Goal: Use online tool/utility: Use online tool/utility

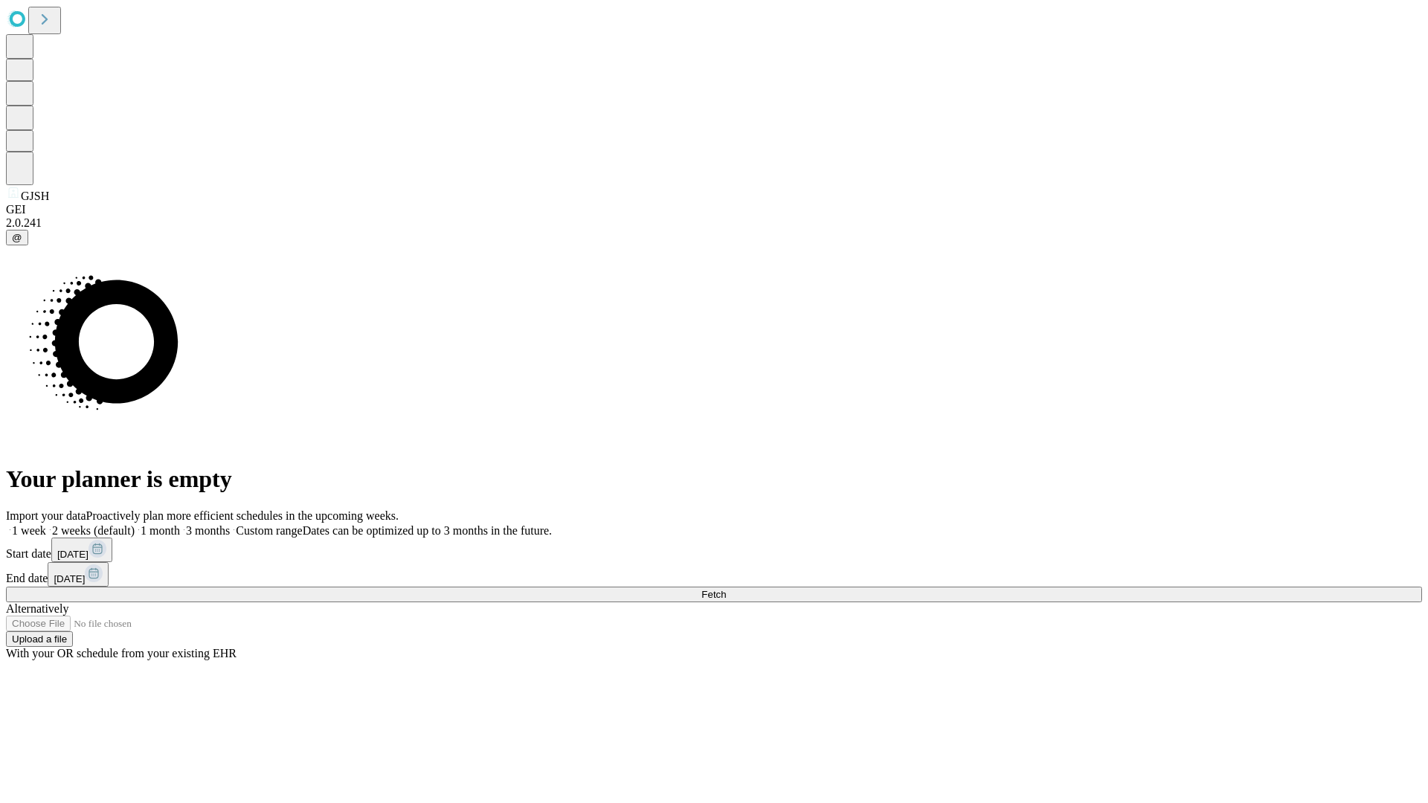
click at [726, 589] on span "Fetch" at bounding box center [713, 594] width 25 height 11
